Goal: Find specific page/section: Find specific page/section

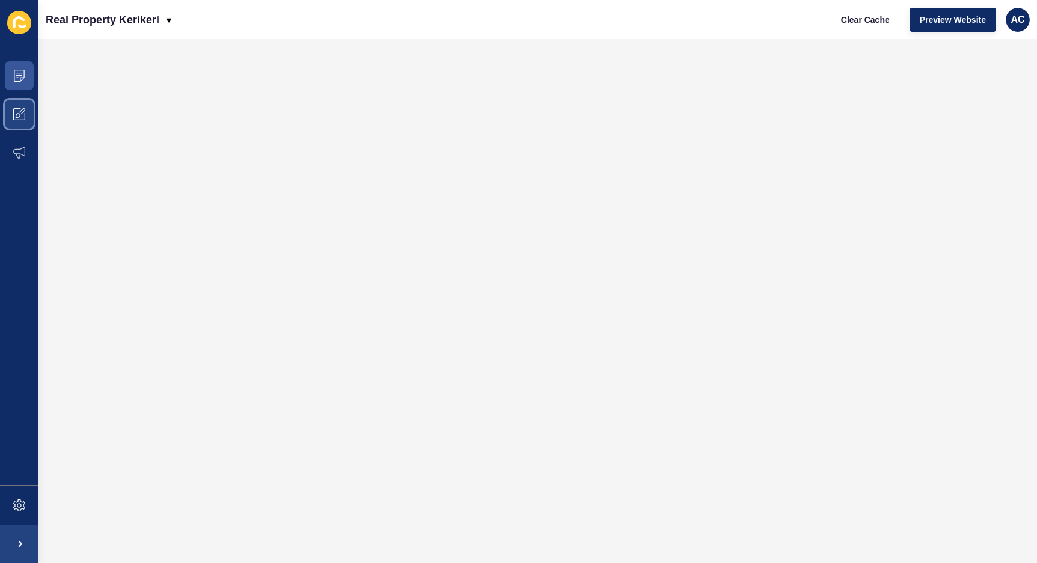
click at [31, 117] on span at bounding box center [19, 114] width 38 height 38
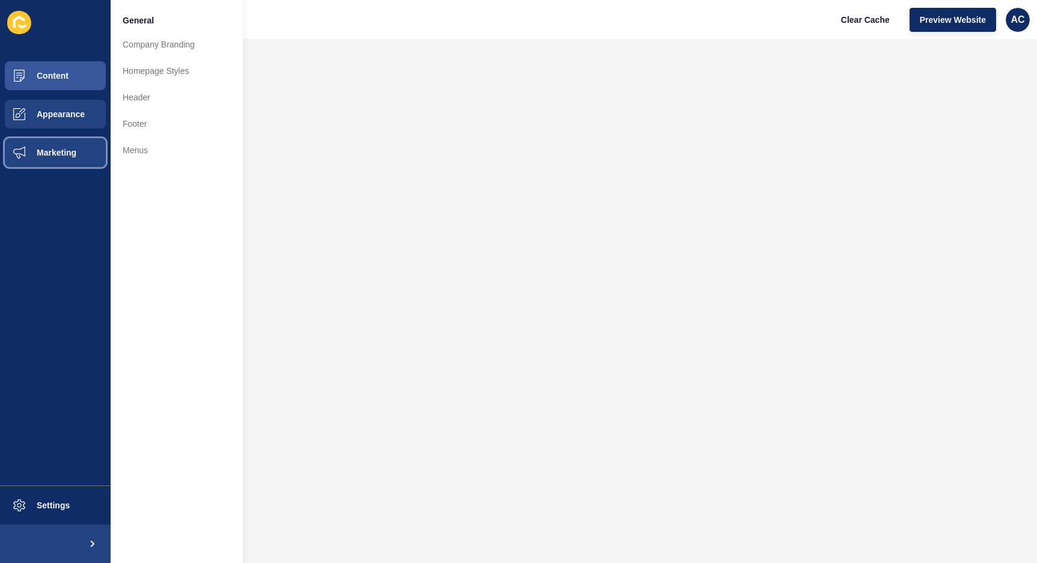
click at [16, 147] on icon at bounding box center [19, 153] width 12 height 12
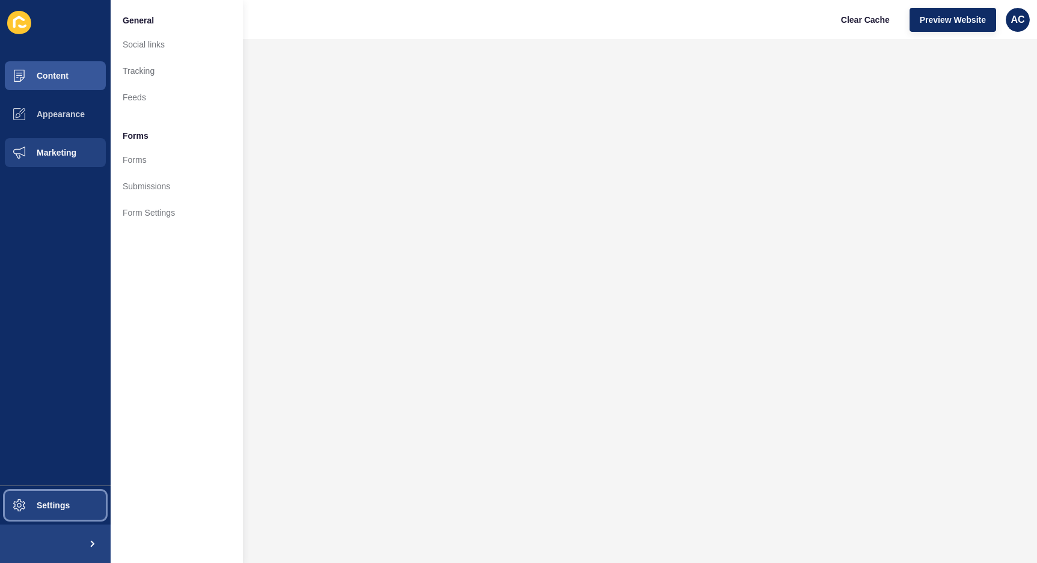
click at [70, 506] on button "Settings" at bounding box center [55, 505] width 111 height 38
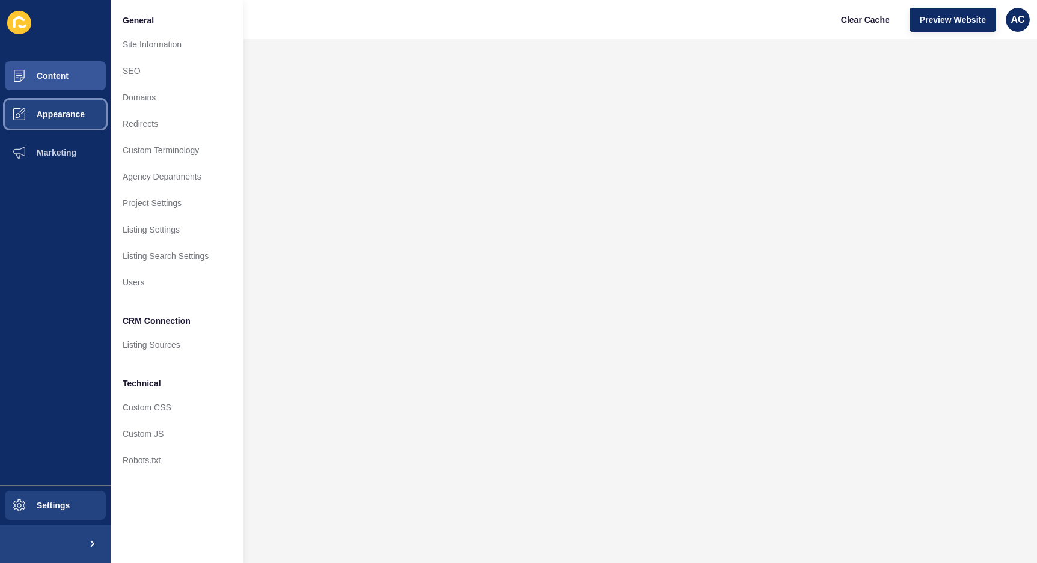
click at [60, 109] on span "Appearance" at bounding box center [41, 114] width 87 height 10
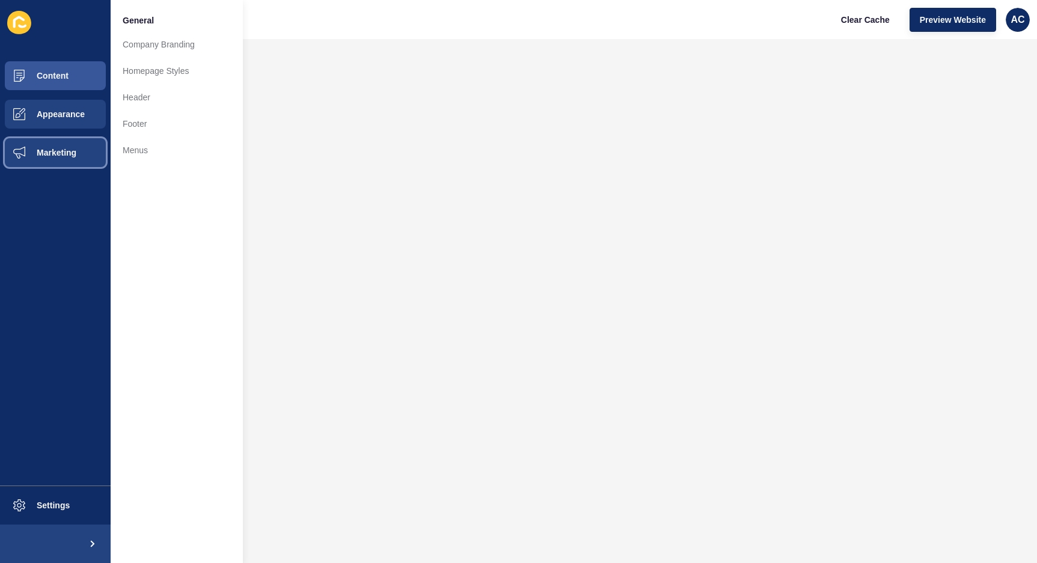
click at [58, 144] on button "Marketing" at bounding box center [55, 152] width 111 height 38
click at [80, 103] on button "Appearance" at bounding box center [55, 114] width 111 height 38
click at [80, 76] on button "Content" at bounding box center [55, 76] width 111 height 38
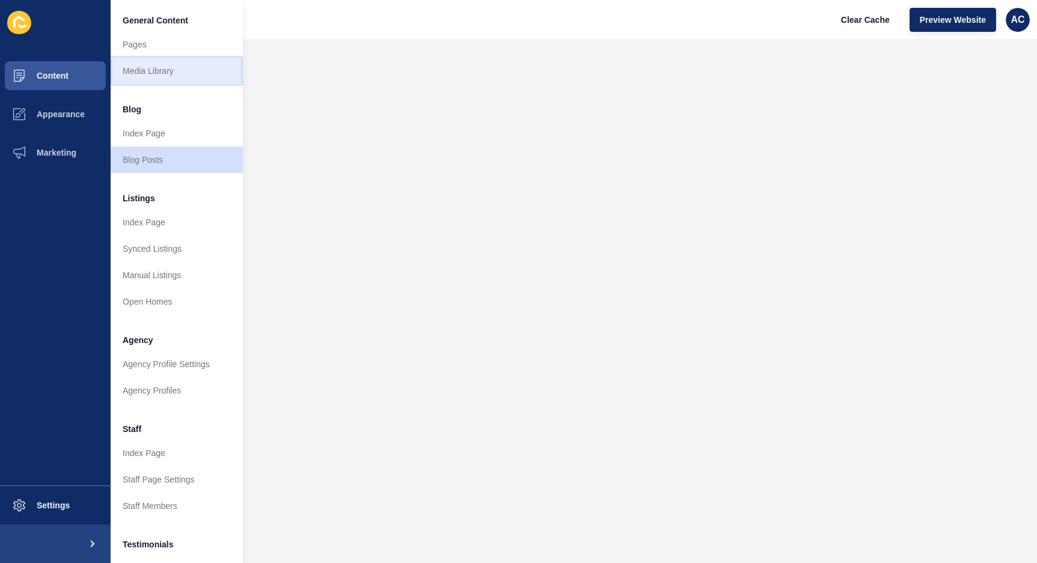
click at [188, 67] on link "Media Library" at bounding box center [177, 71] width 132 height 26
